Goal: Find contact information: Find contact information

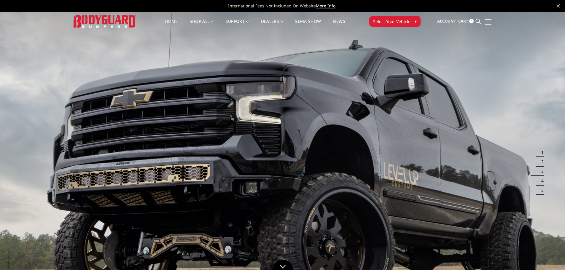
click at [489, 22] on span at bounding box center [489, 22] width 6 height 1
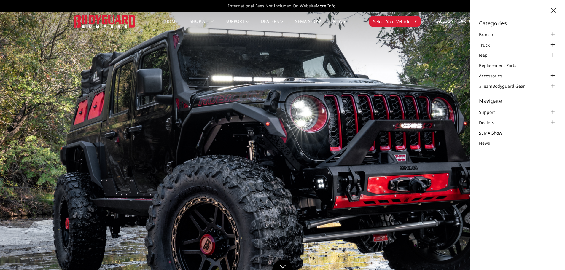
click at [493, 130] on link "SEMA Show" at bounding box center [494, 133] width 31 height 6
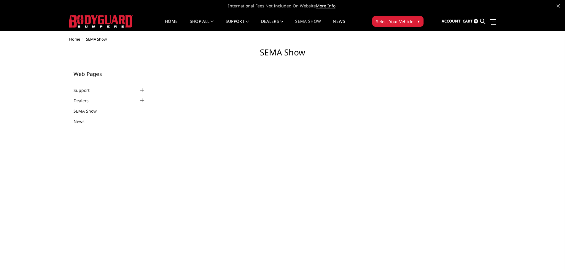
select select "US"
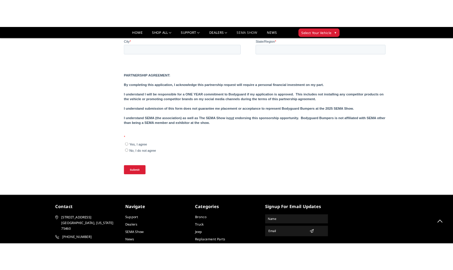
scroll to position [612, 0]
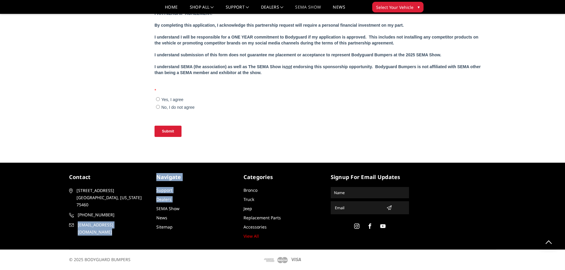
drag, startPoint x: 152, startPoint y: 206, endPoint x: 39, endPoint y: 201, distance: 112.9
click at [66, 212] on div "contact 2675 Farm Road 79 Paris, Texas 75460 903-785-8939 support@bodyguardbump…" at bounding box center [283, 206] width 436 height 66
drag, startPoint x: 40, startPoint y: 196, endPoint x: 89, endPoint y: 198, distance: 49.3
click at [44, 196] on div "contact 2675 Farm Road 79 Paris, Texas 75460 903-785-8939 support@bodyguardbump…" at bounding box center [282, 206] width 565 height 87
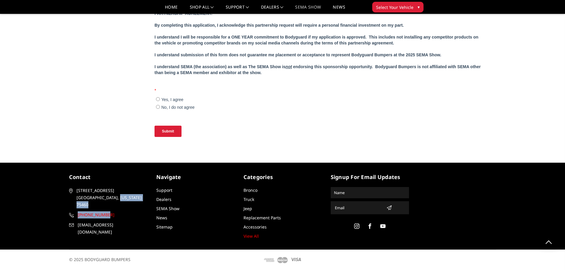
copy article "[PHONE_NUMBER]"
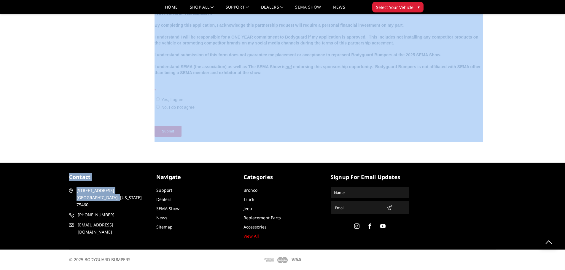
drag, startPoint x: 118, startPoint y: 197, endPoint x: 305, endPoint y: 1, distance: 270.2
